Goal: Task Accomplishment & Management: Use online tool/utility

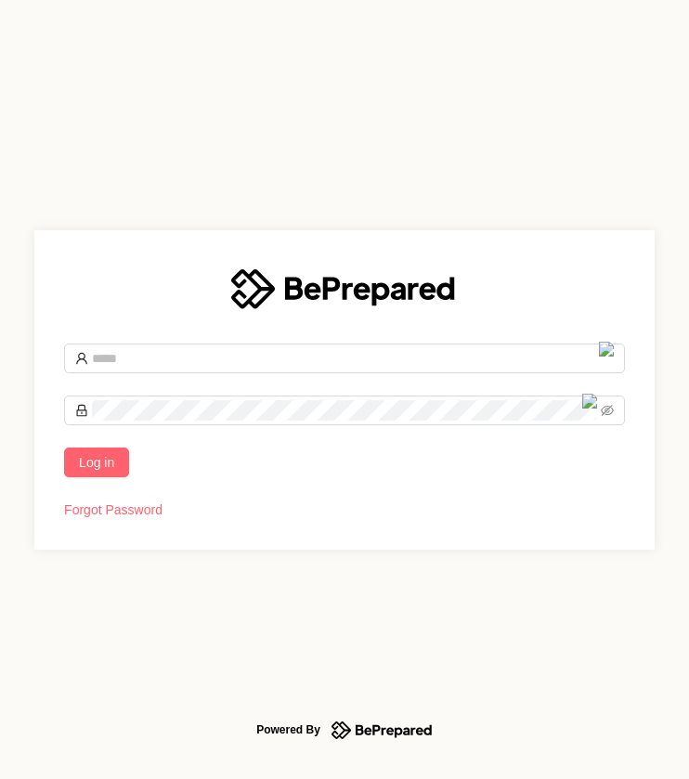
click at [111, 372] on div "Log in Forgot Password" at bounding box center [344, 389] width 620 height 319
click at [113, 365] on input "text" at bounding box center [353, 358] width 522 height 20
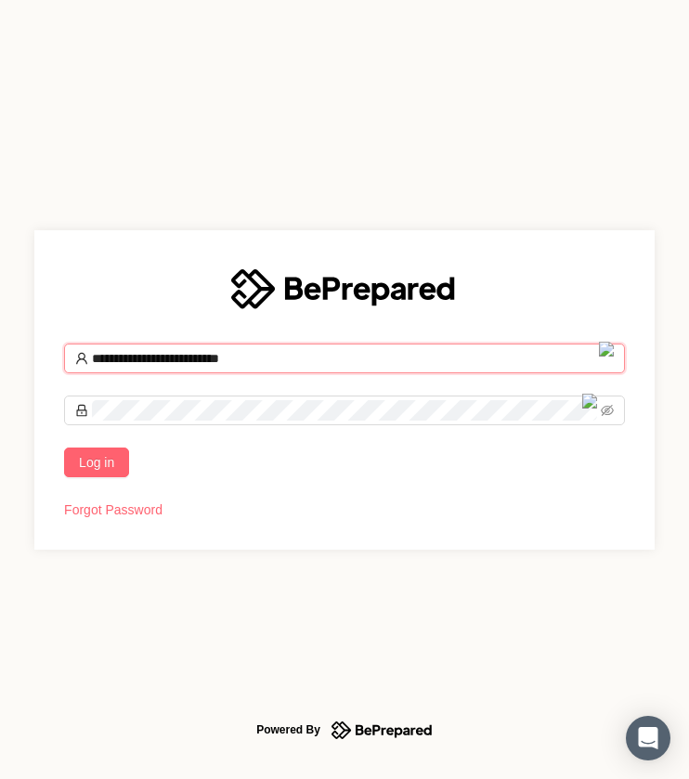
click at [64, 447] on button "Log in" at bounding box center [96, 462] width 65 height 30
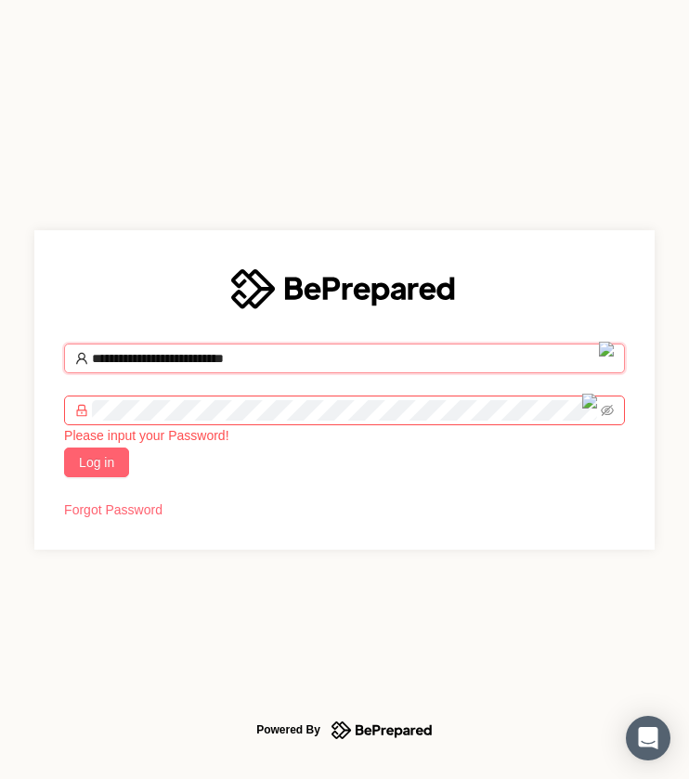
type input "**********"
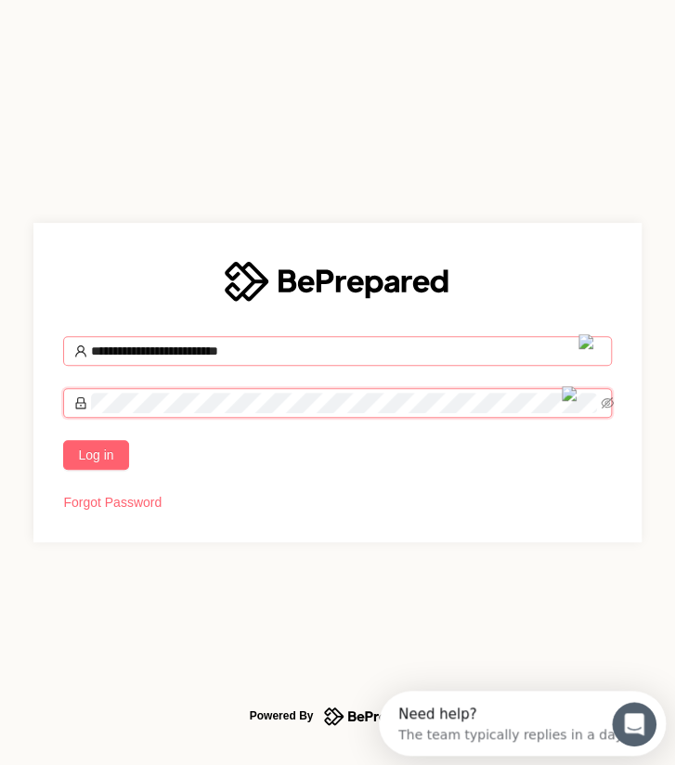
click at [63, 440] on button "Log in" at bounding box center [95, 455] width 65 height 30
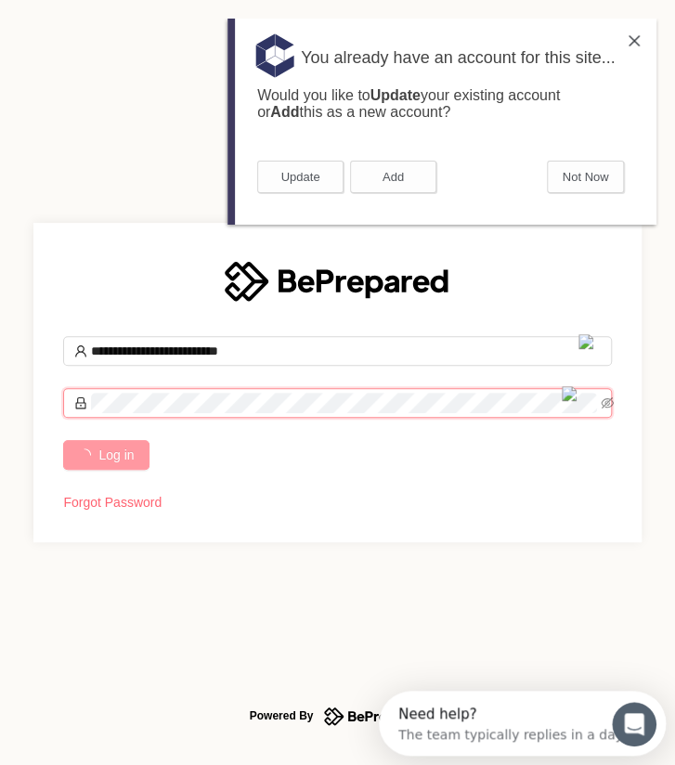
click at [581, 182] on button "Not Now" at bounding box center [585, 177] width 77 height 32
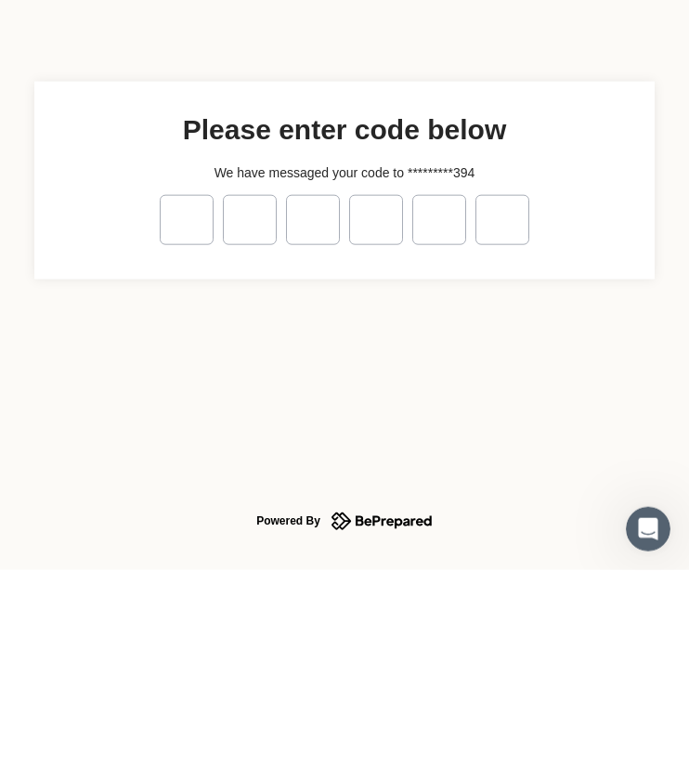
type input "*"
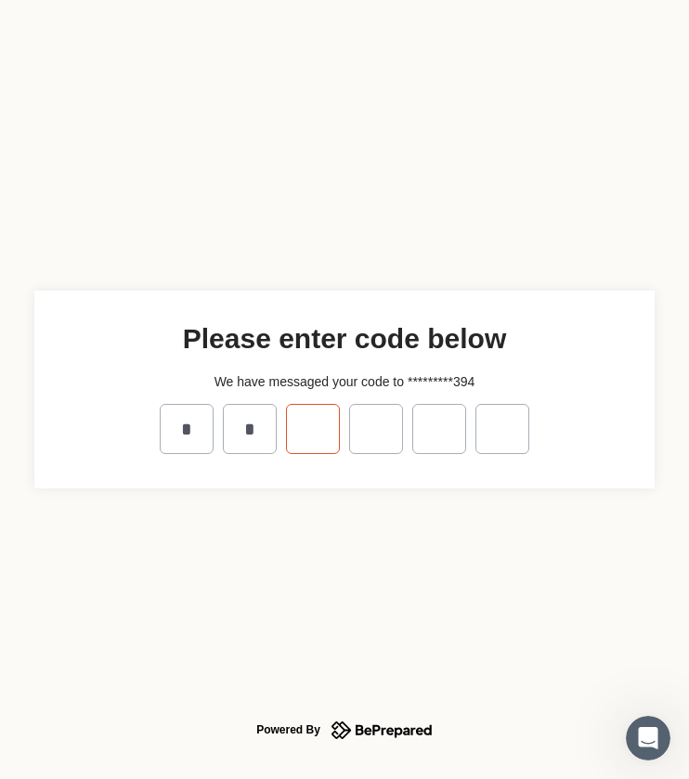
type input "*"
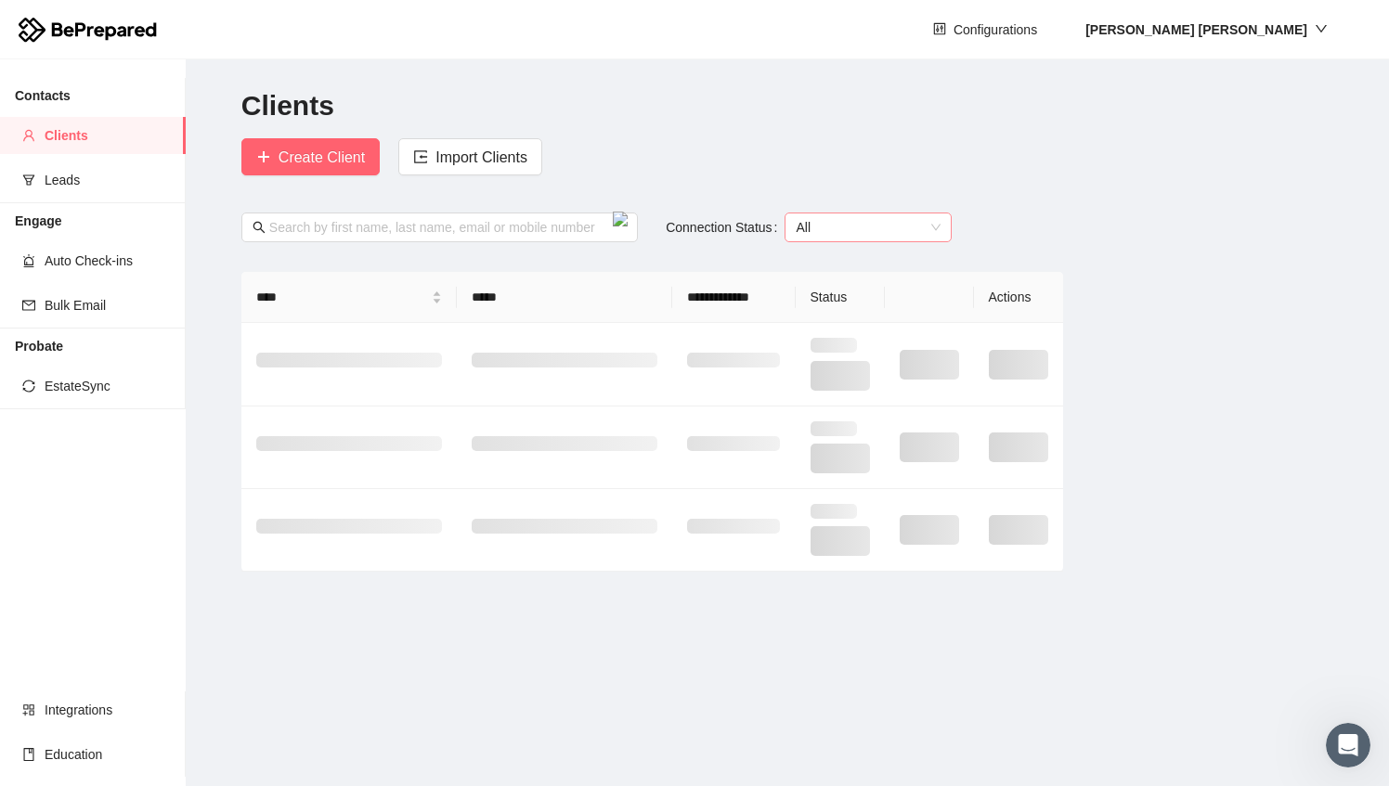
click at [688, 227] on span "All" at bounding box center [868, 228] width 145 height 28
click at [688, 300] on div "Connected" at bounding box center [865, 294] width 145 height 20
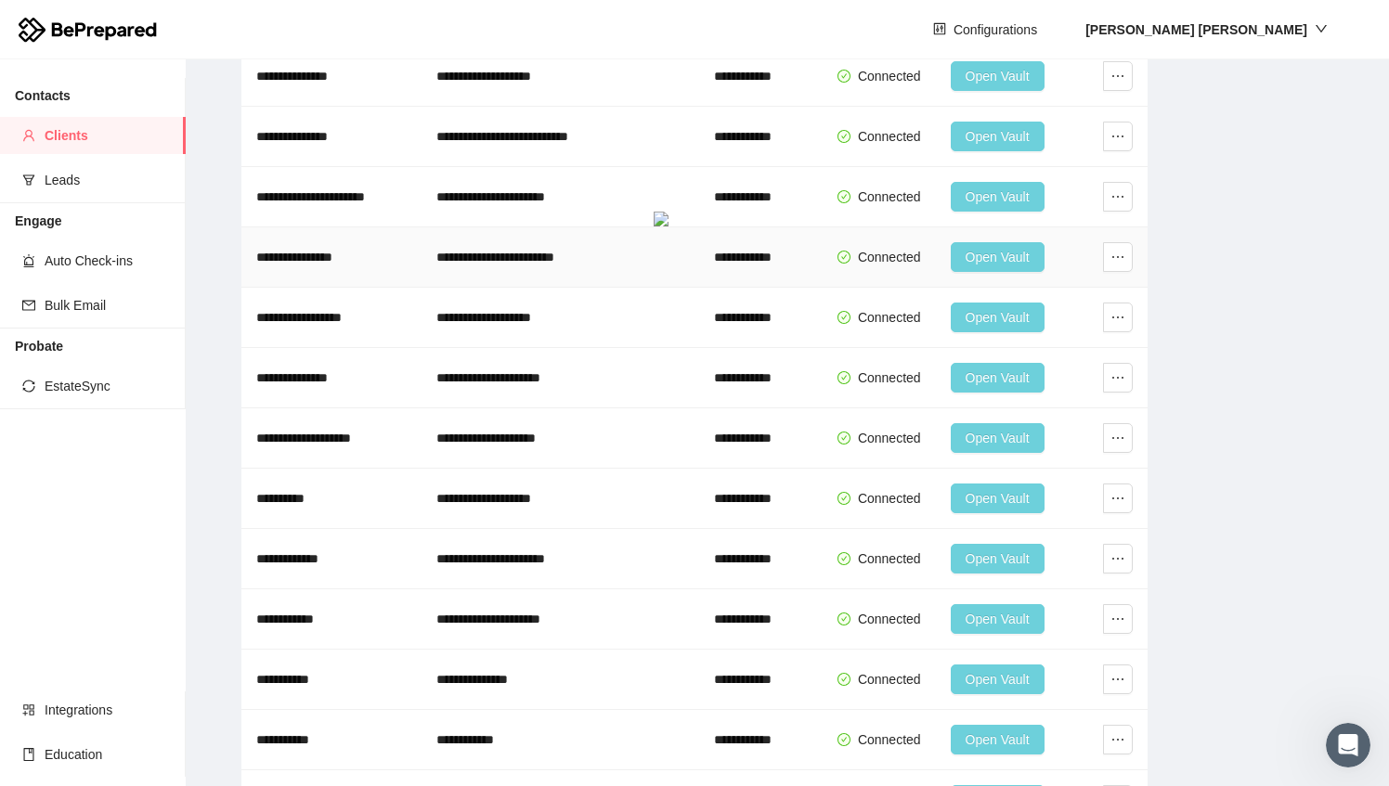
scroll to position [7387, 0]
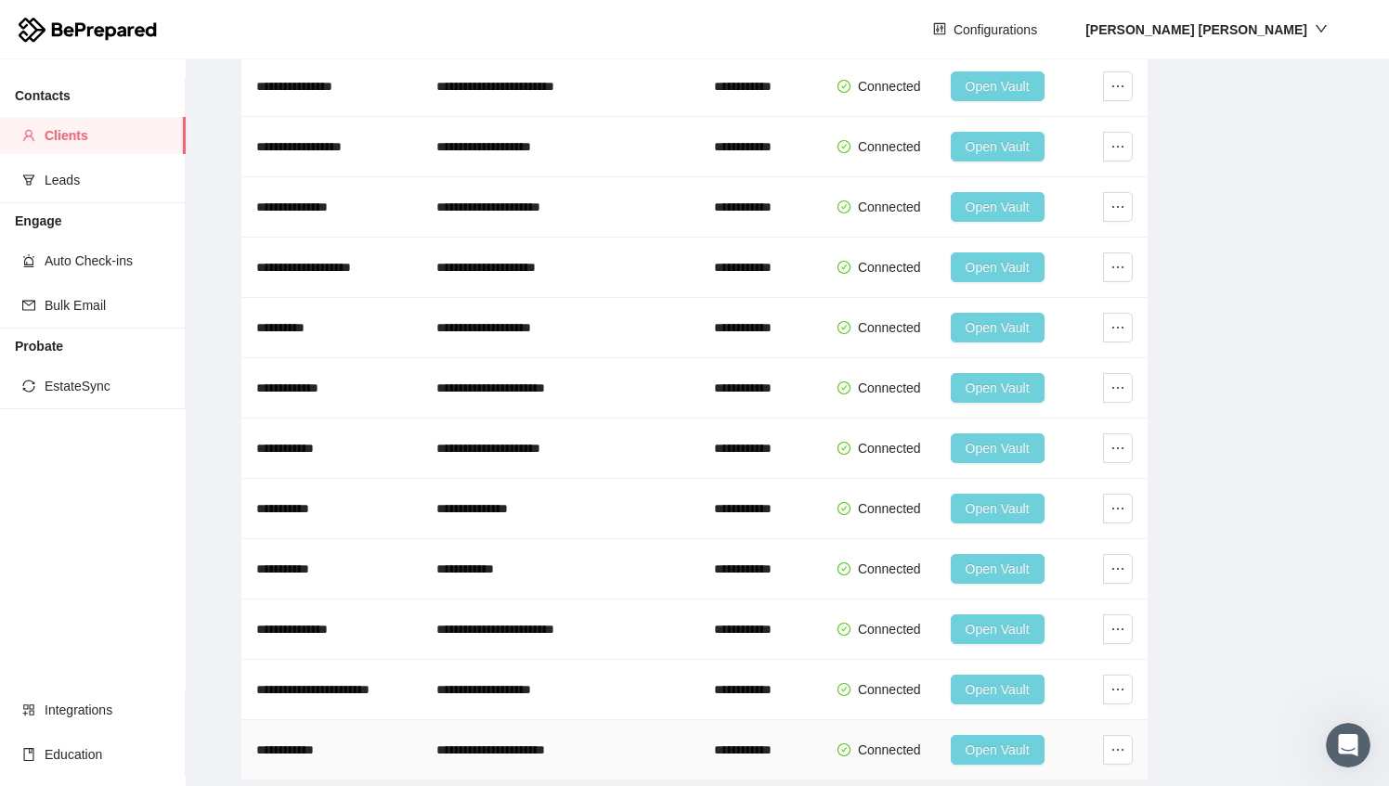
click at [688, 740] on span "Open Vault" at bounding box center [998, 750] width 64 height 20
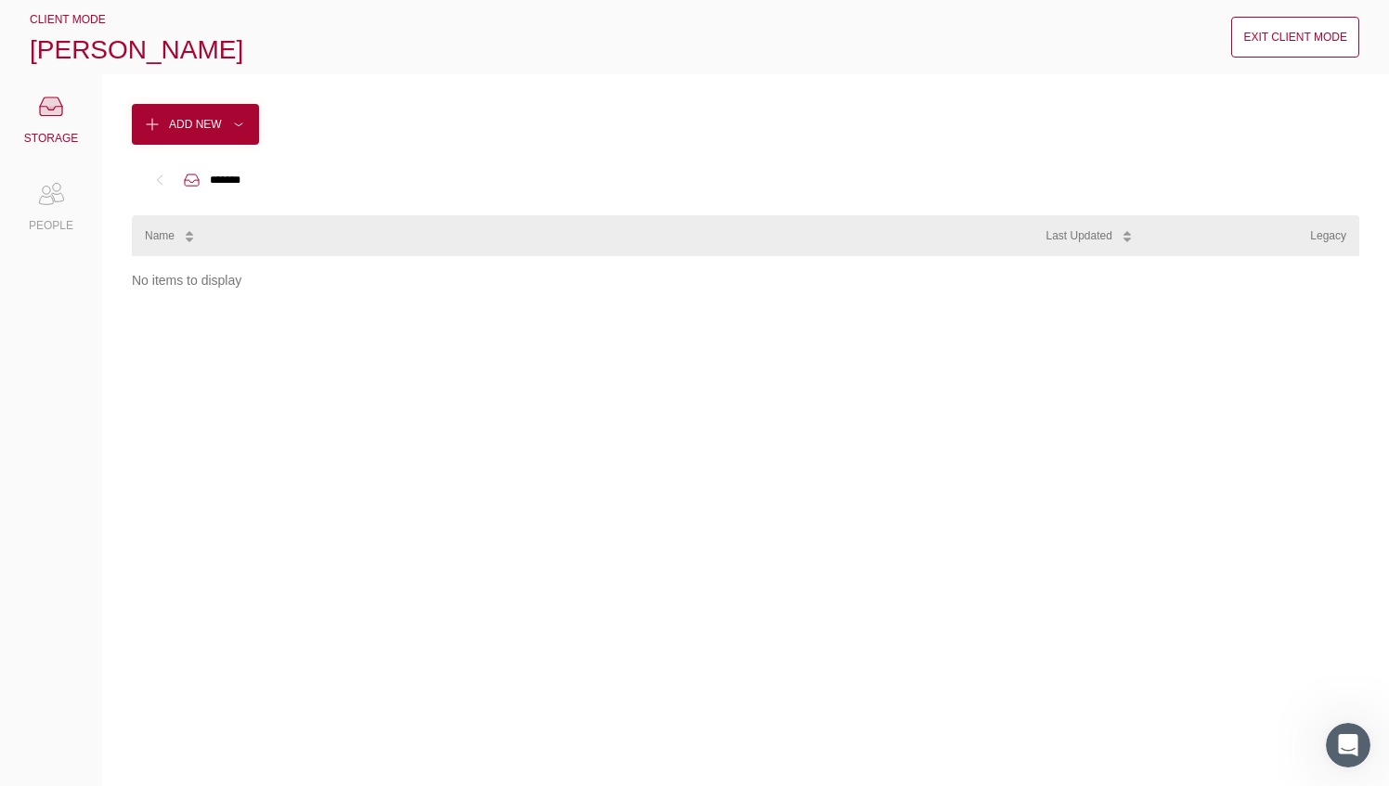
click at [688, 30] on div "Exit Client Mode" at bounding box center [1295, 37] width 104 height 19
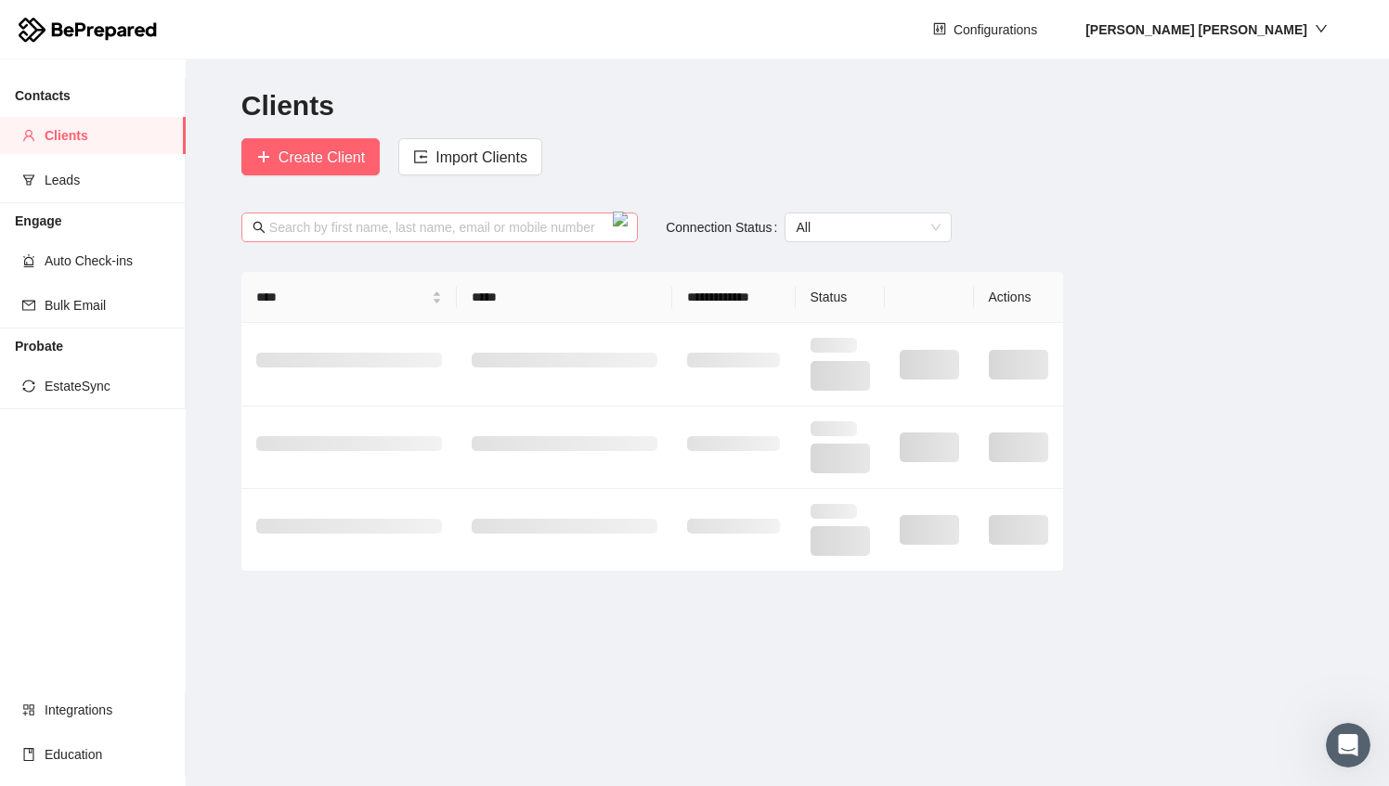
click at [447, 227] on input "text" at bounding box center [447, 227] width 357 height 20
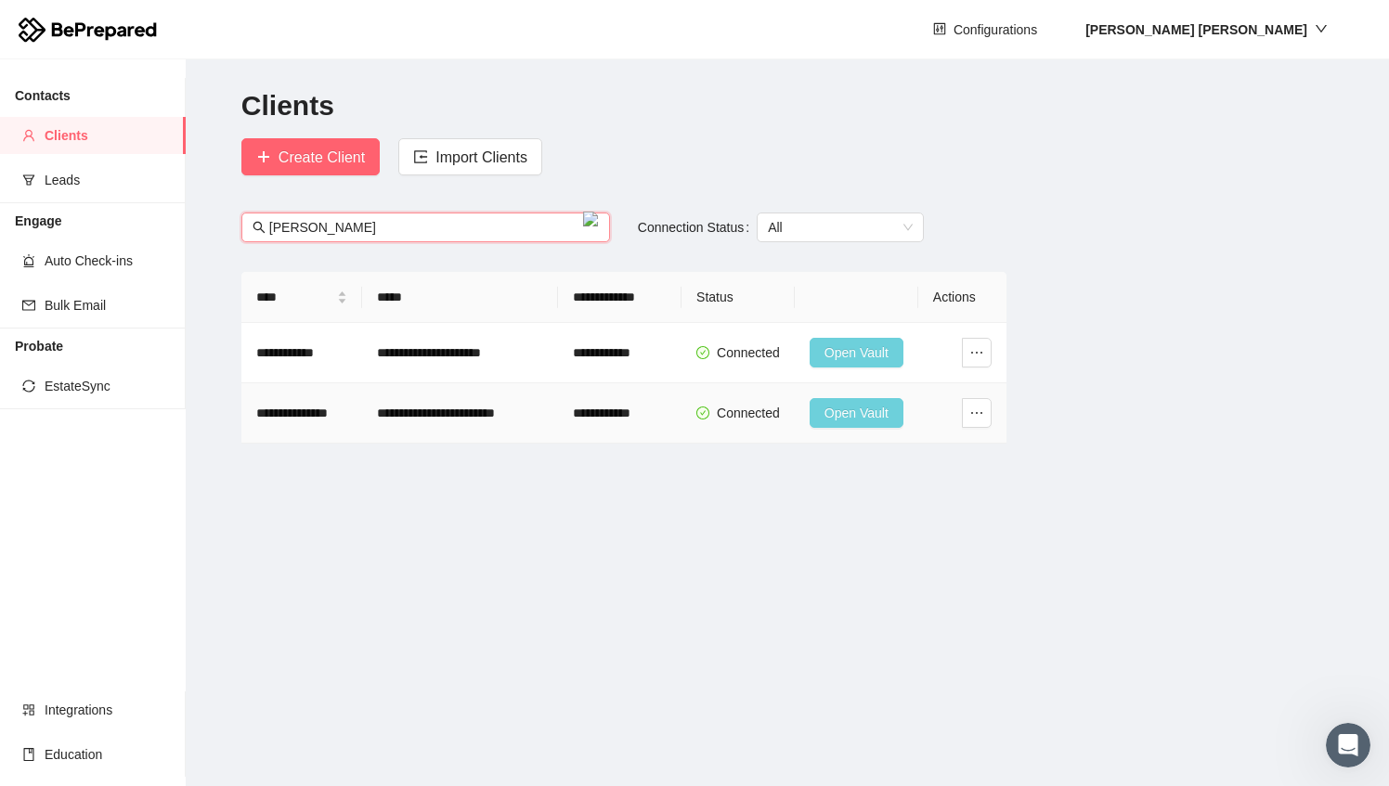
type input "[PERSON_NAME]"
click at [688, 414] on span "Open Vault" at bounding box center [856, 413] width 64 height 20
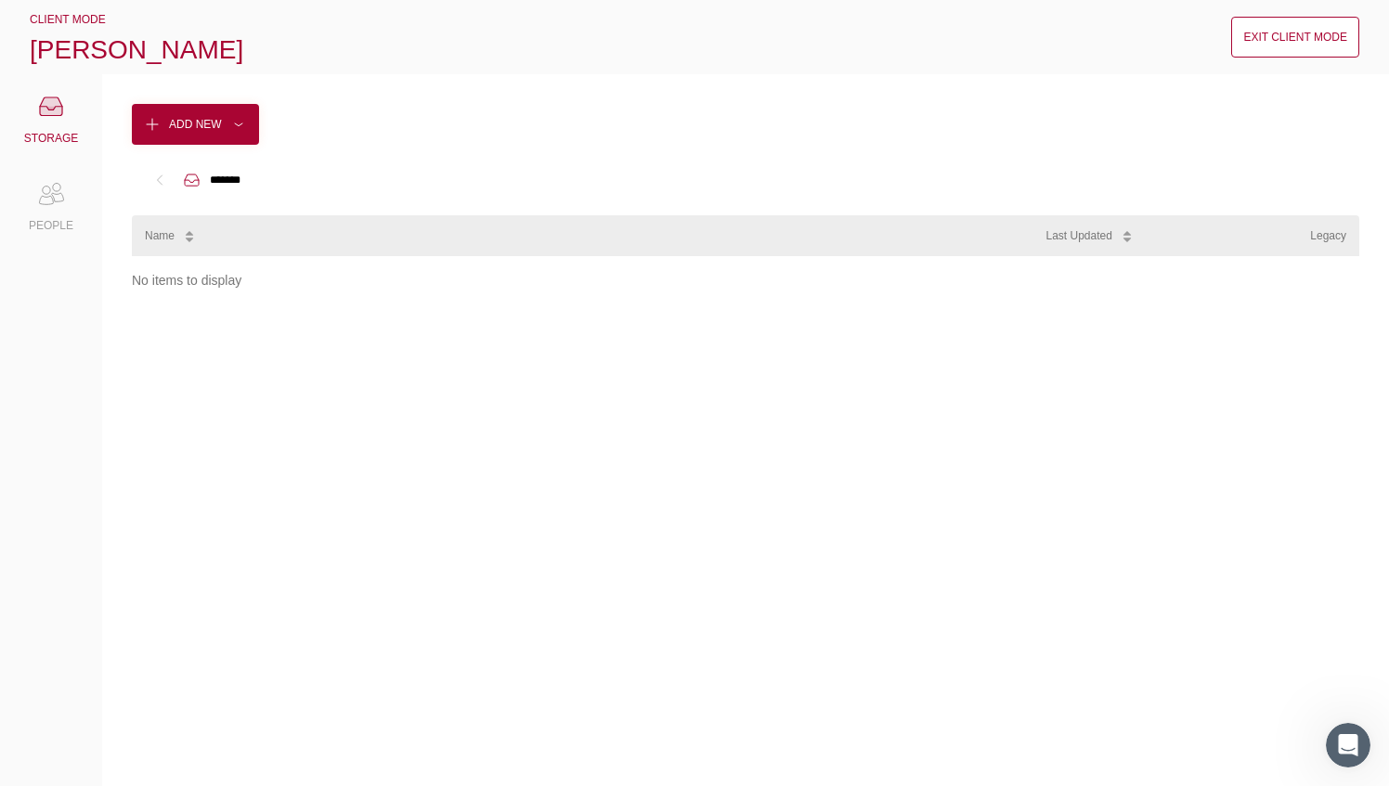
click at [688, 39] on div "Exit Client Mode" at bounding box center [1295, 37] width 104 height 19
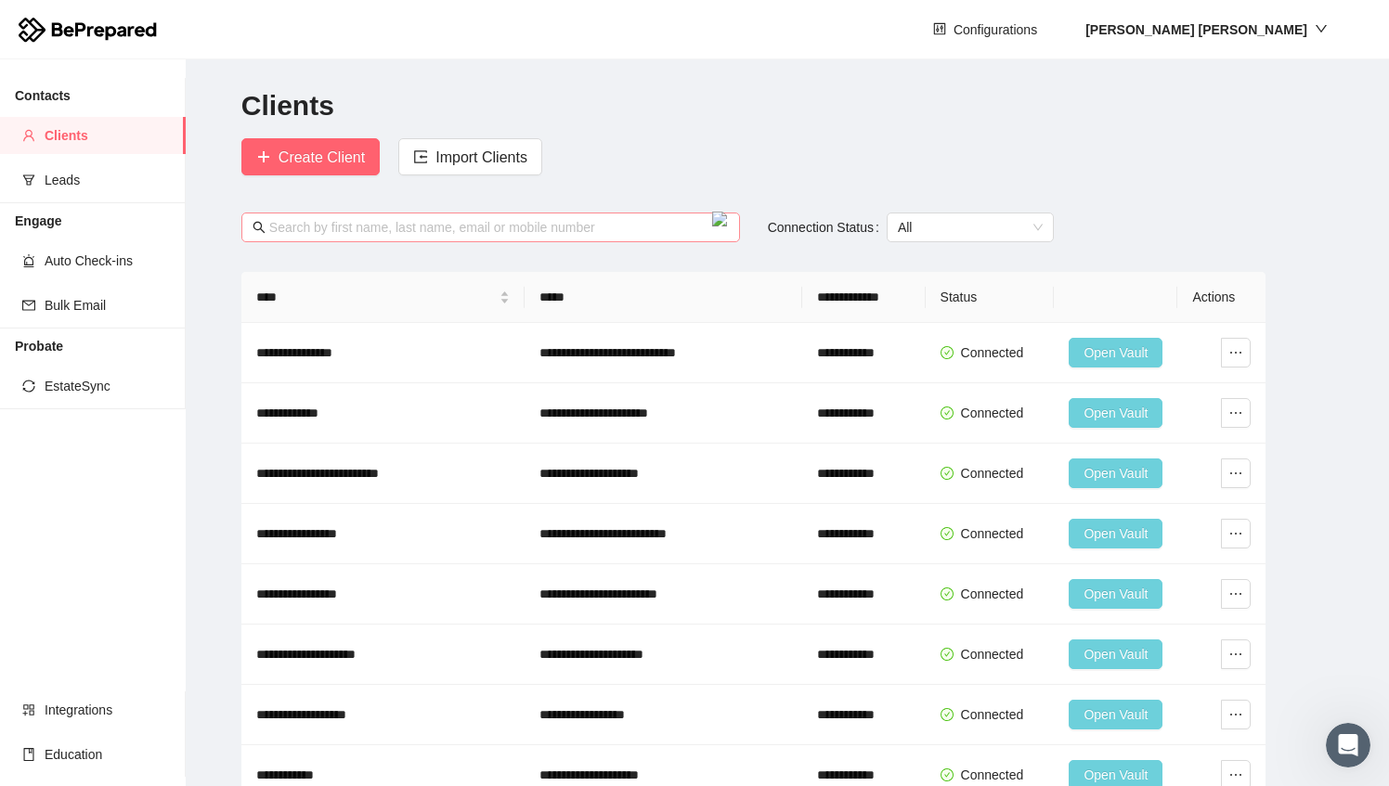
click at [409, 214] on span at bounding box center [490, 228] width 499 height 30
click at [412, 254] on div at bounding box center [490, 239] width 526 height 52
click at [408, 238] on input "text" at bounding box center [499, 227] width 460 height 20
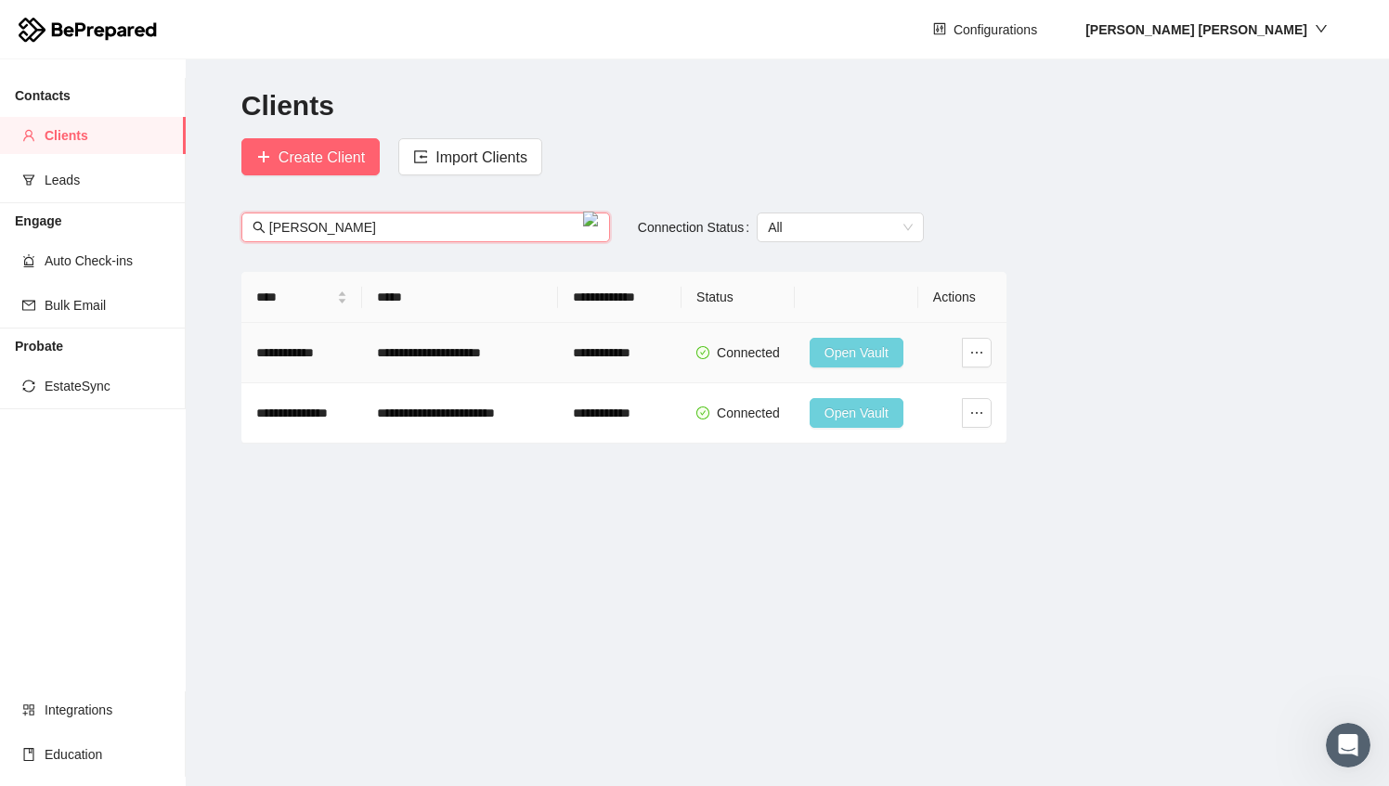
type input "[PERSON_NAME]"
click at [688, 355] on span "Open Vault" at bounding box center [856, 353] width 64 height 20
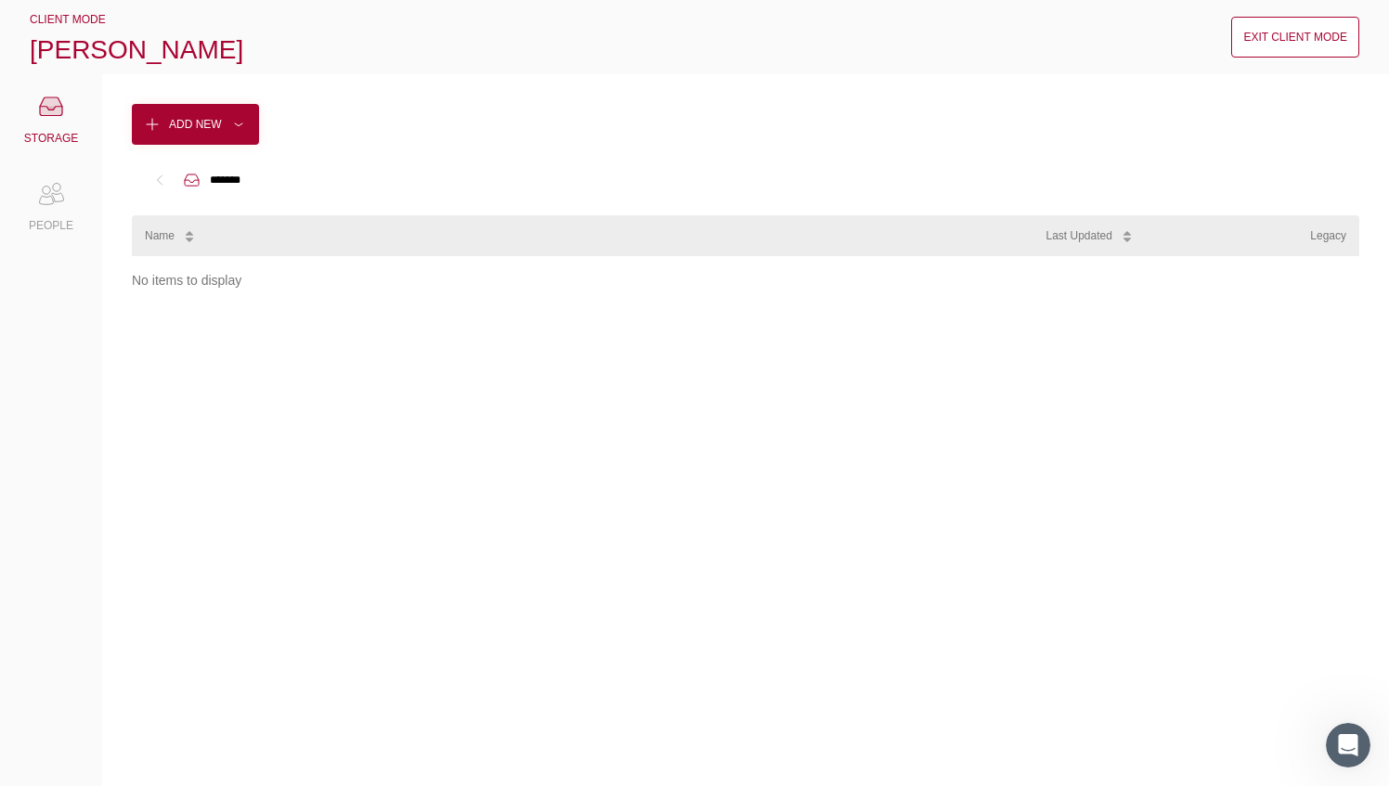
click at [688, 37] on div "Exit Client Mode" at bounding box center [1295, 37] width 104 height 19
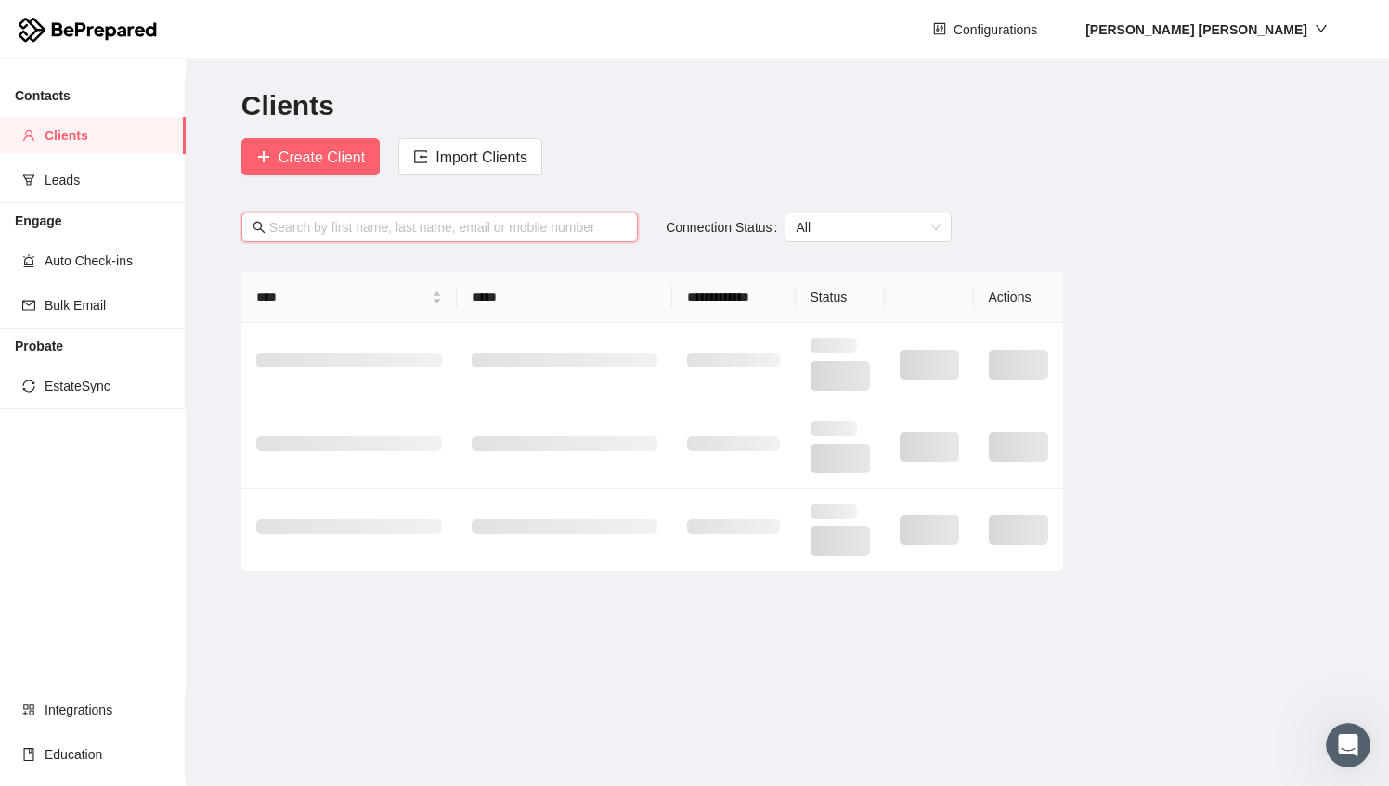
click at [421, 230] on input "text" at bounding box center [447, 227] width 357 height 20
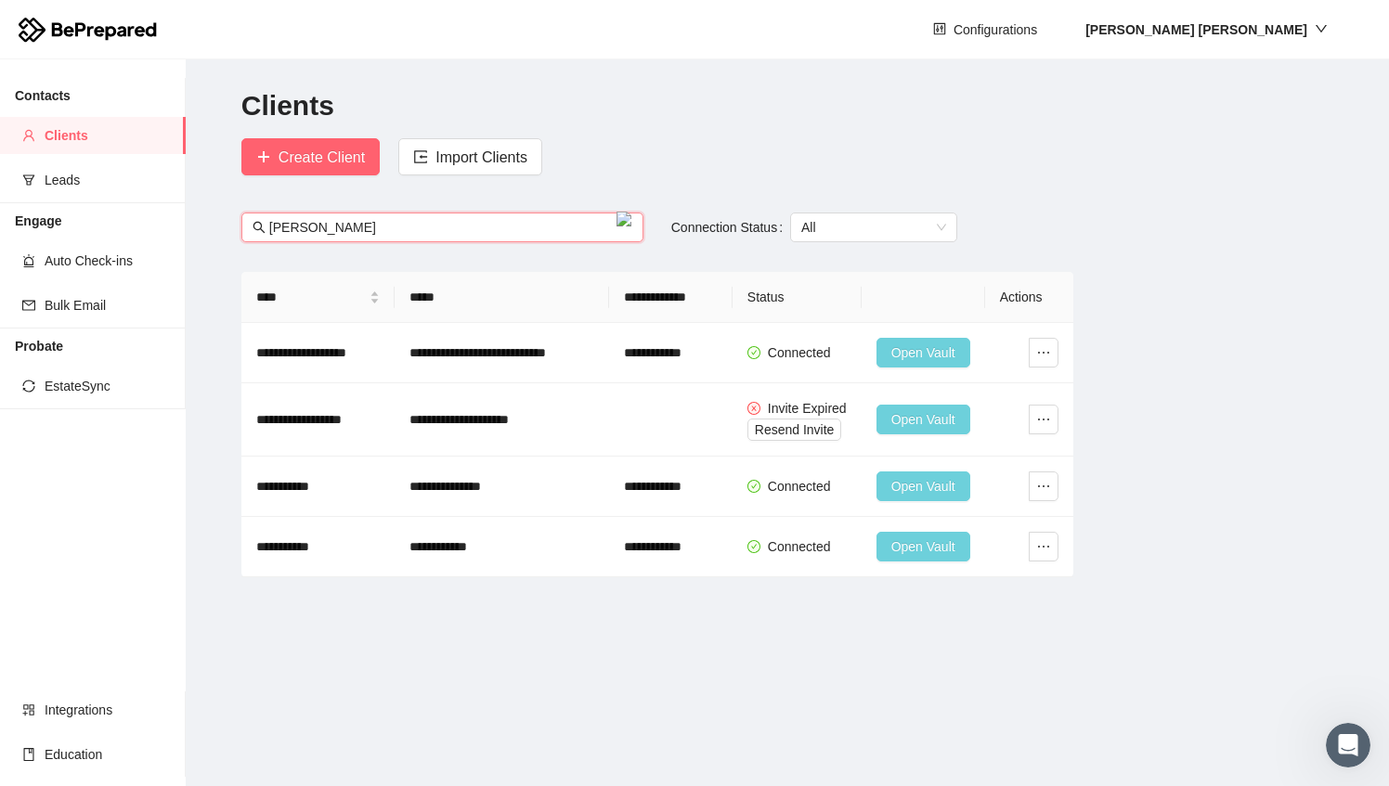
type input "[PERSON_NAME]"
